Goal: Information Seeking & Learning: Learn about a topic

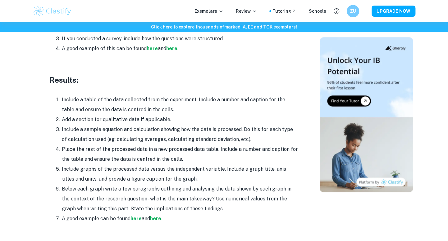
scroll to position [1428, 0]
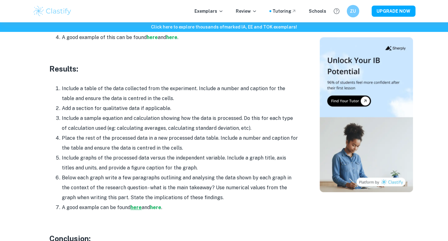
click at [137, 205] on strong "here" at bounding box center [135, 208] width 11 height 6
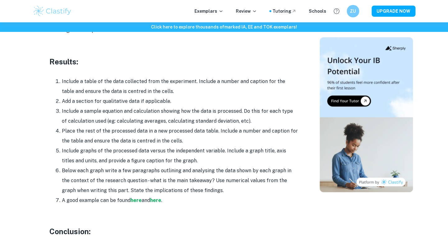
scroll to position [1459, 0]
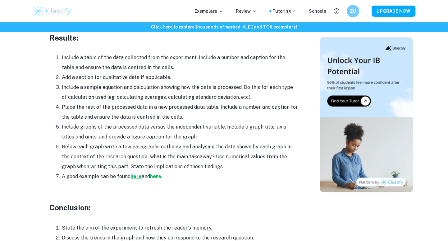
click at [138, 174] on strong "here" at bounding box center [135, 177] width 11 height 6
click at [156, 174] on strong "here" at bounding box center [155, 177] width 11 height 6
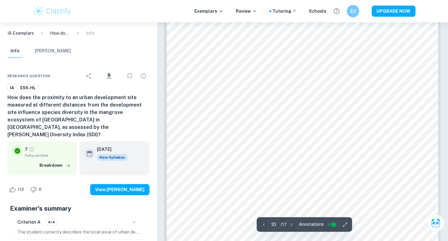
scroll to position [3385, 0]
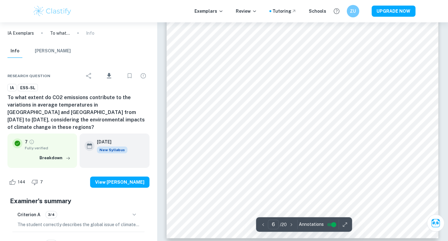
scroll to position [2018, 0]
